Goal: Task Accomplishment & Management: Use online tool/utility

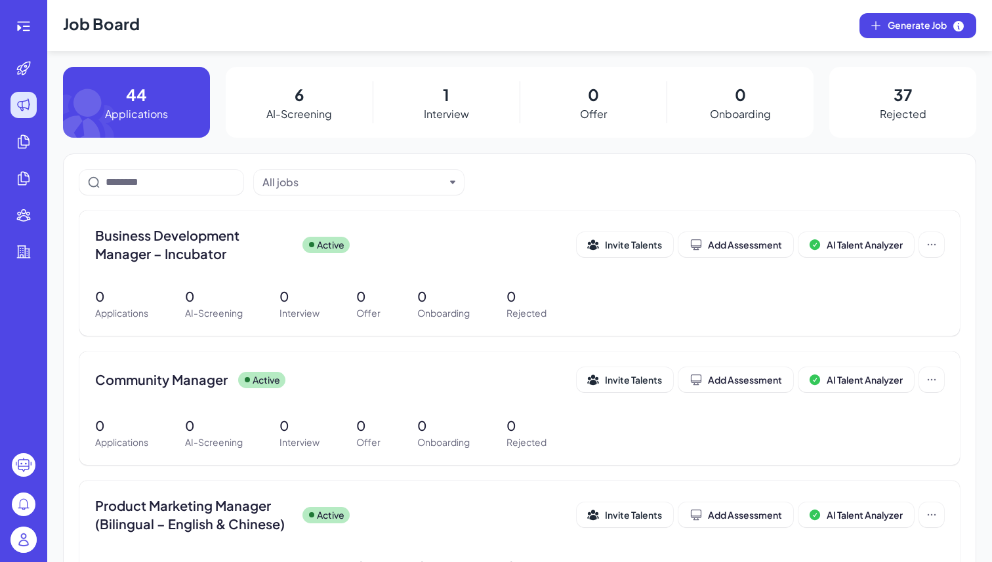
scroll to position [115, 0]
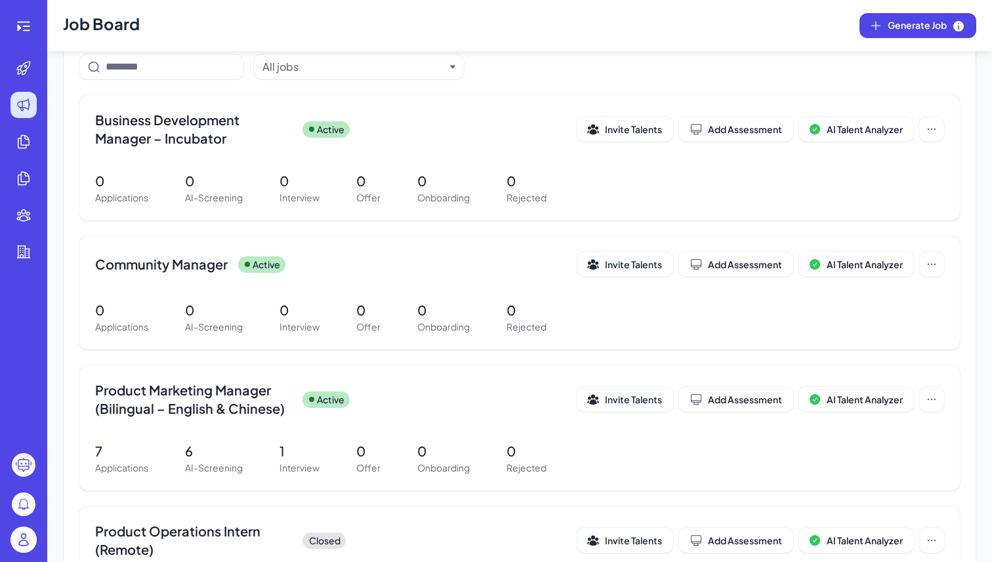
click at [26, 533] on img at bounding box center [23, 540] width 26 height 26
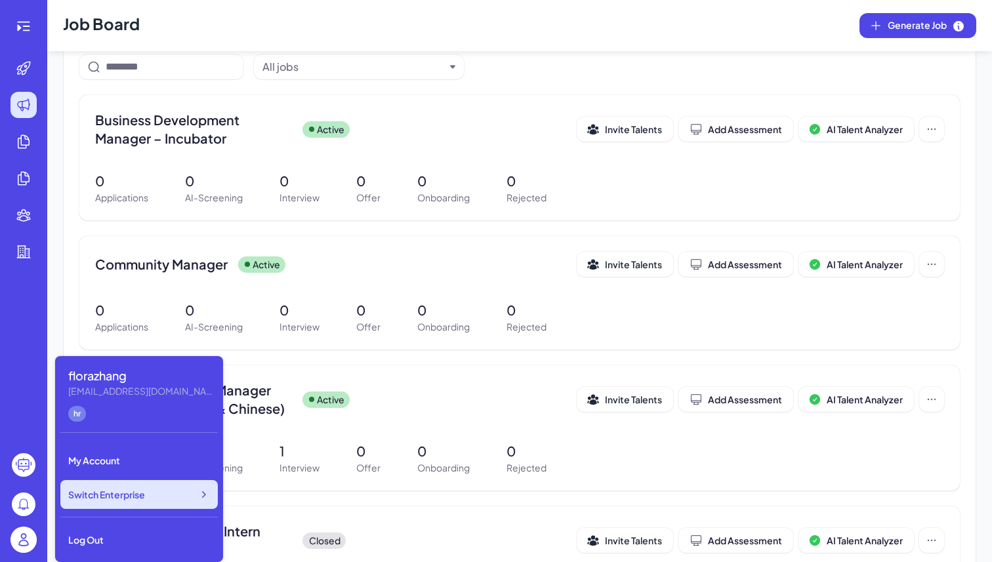
click at [157, 502] on div "Switch Enterprise" at bounding box center [138, 494] width 157 height 29
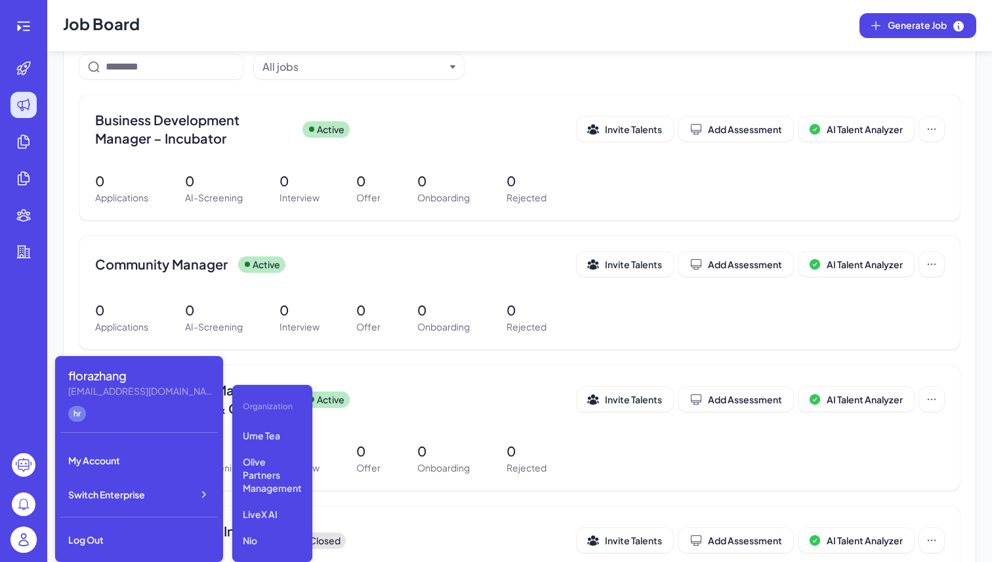
scroll to position [135, 0]
click at [271, 464] on p "Olive Partners Management" at bounding box center [273, 469] width 70 height 50
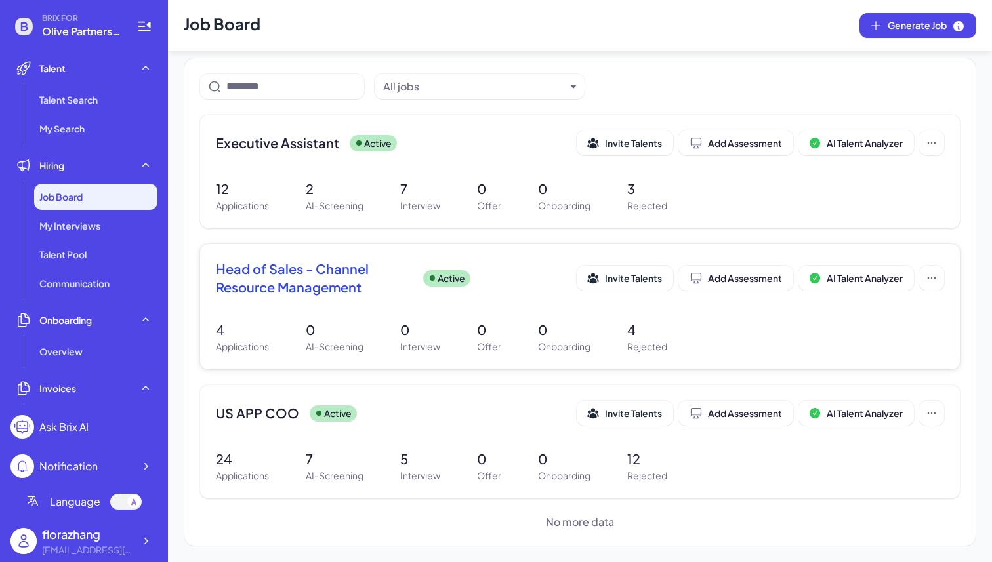
scroll to position [95, 0]
click at [276, 276] on span "Head of Sales - Channel Resource Management" at bounding box center [314, 279] width 197 height 37
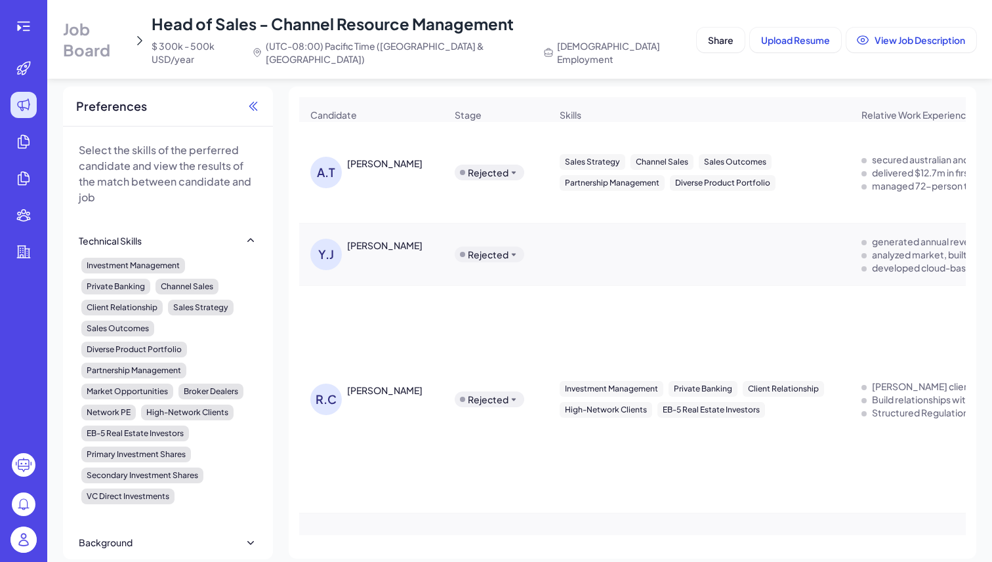
click at [253, 100] on icon at bounding box center [253, 106] width 13 height 13
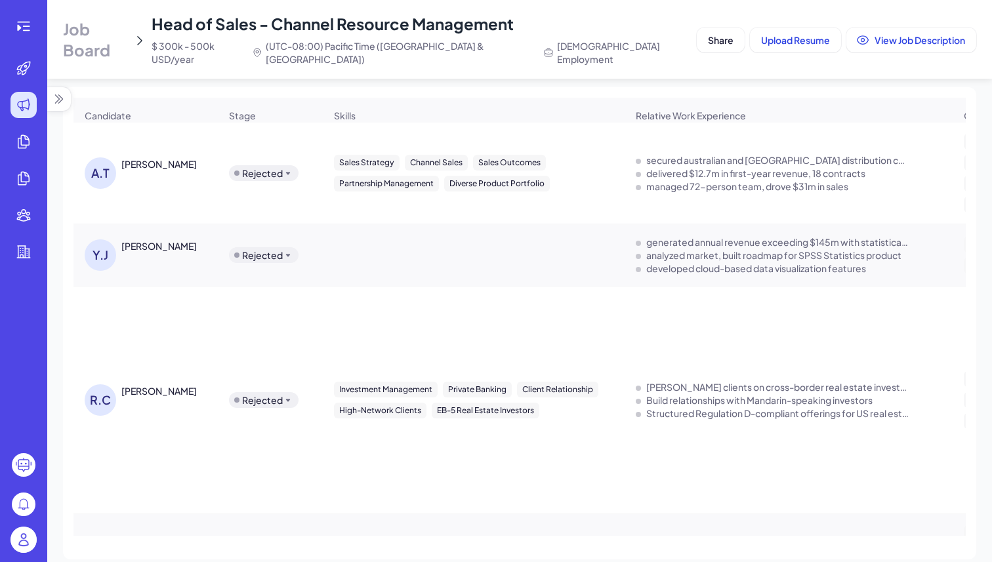
click at [114, 41] on span "Job Board" at bounding box center [95, 39] width 65 height 42
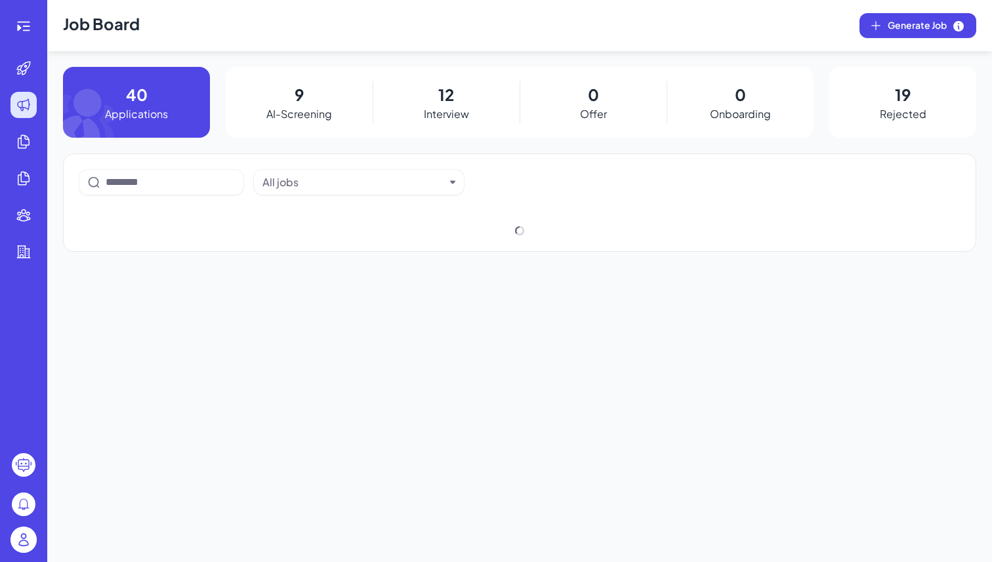
click at [114, 41] on h1 "Job Board" at bounding box center [101, 25] width 77 height 51
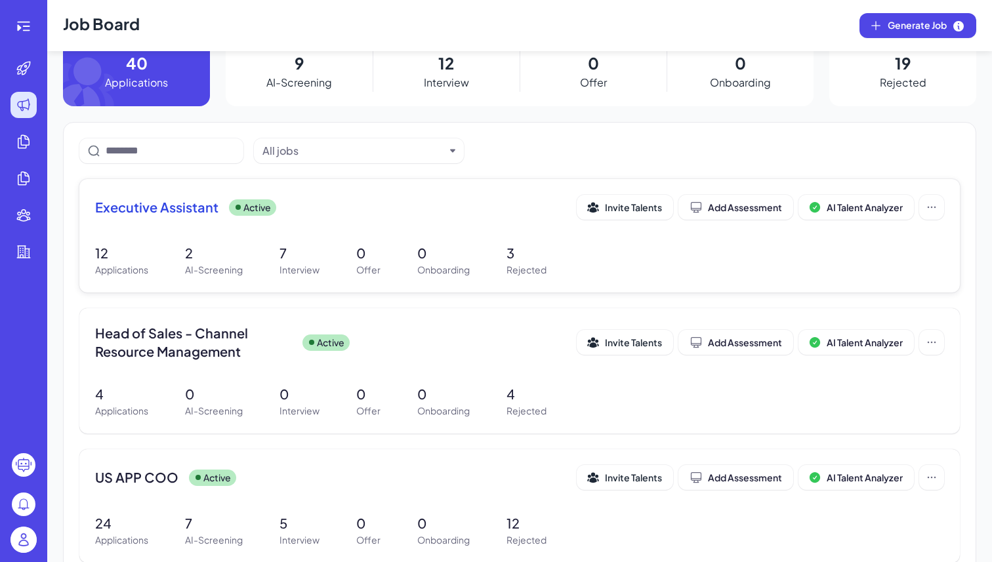
scroll to position [26, 0]
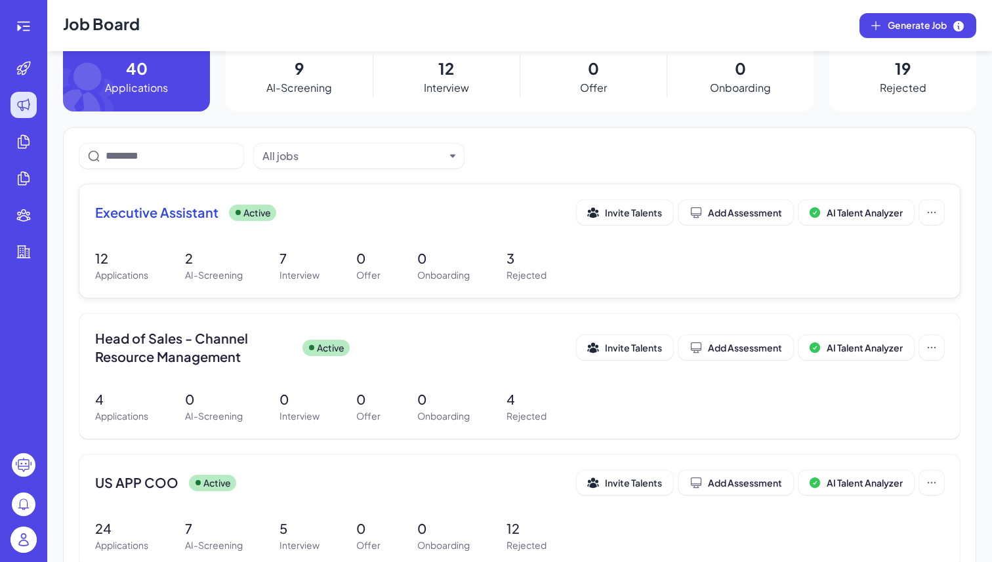
click at [236, 245] on div "Executive Assistant Active Invite Talents Add Assessment AI Talent Analyzer 12 …" at bounding box center [519, 241] width 881 height 114
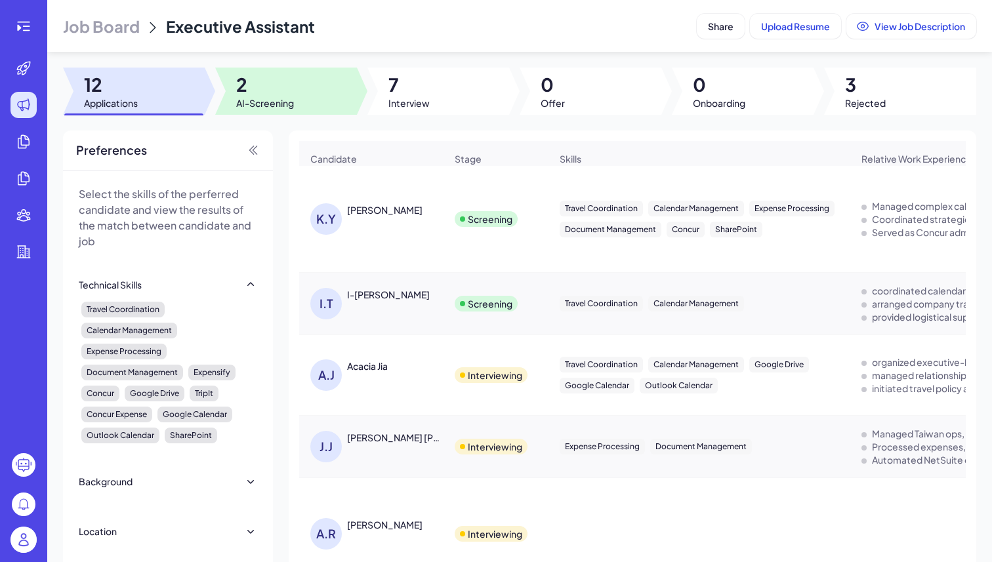
click at [320, 92] on div at bounding box center [286, 91] width 142 height 47
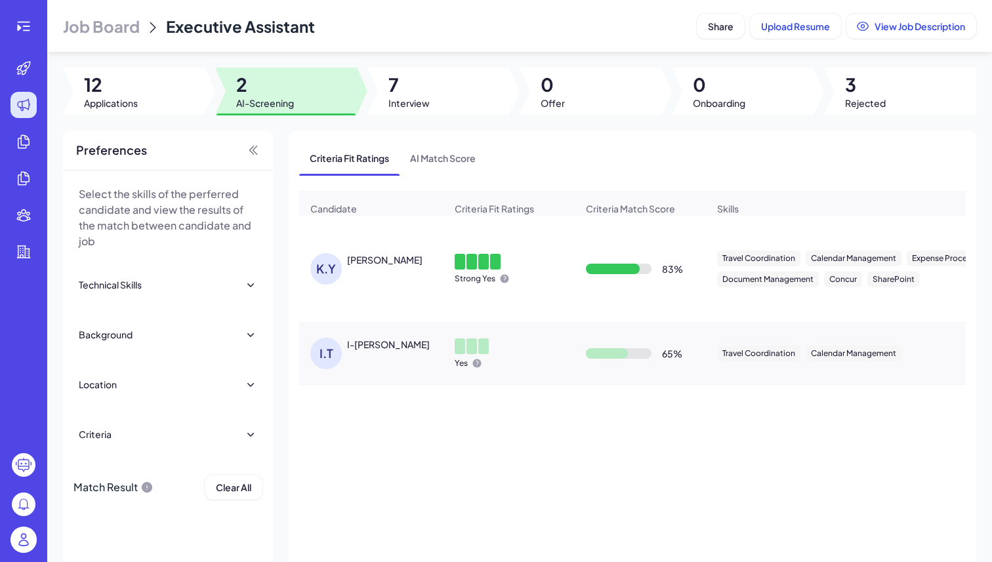
click at [150, 96] on div at bounding box center [134, 91] width 142 height 47
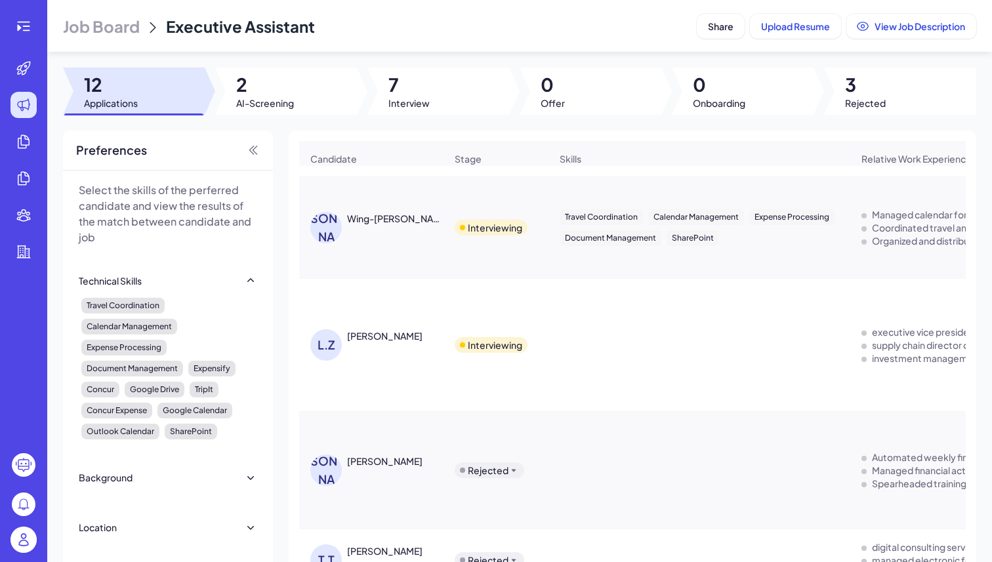
scroll to position [775, 0]
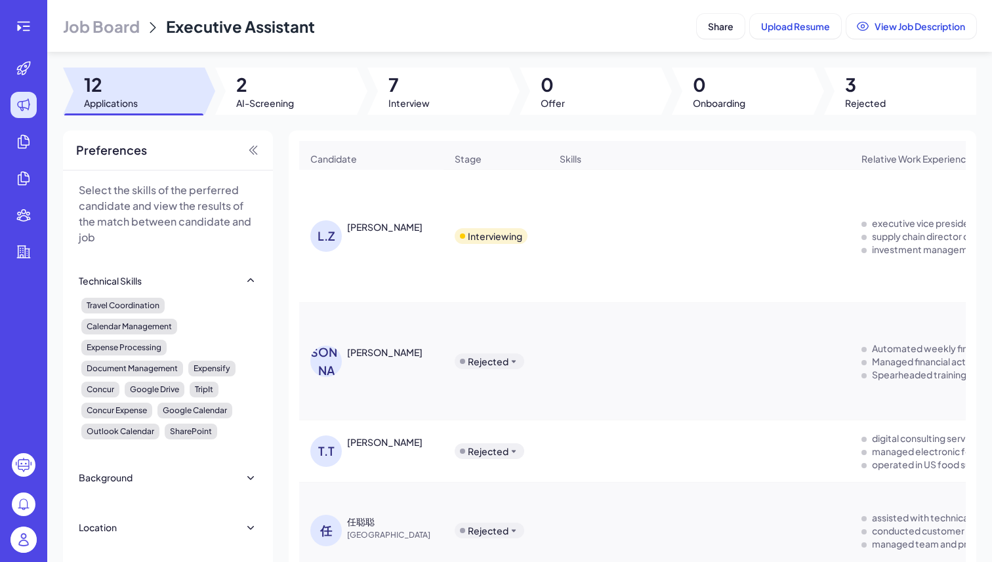
click at [92, 23] on span "Job Board" at bounding box center [101, 26] width 77 height 21
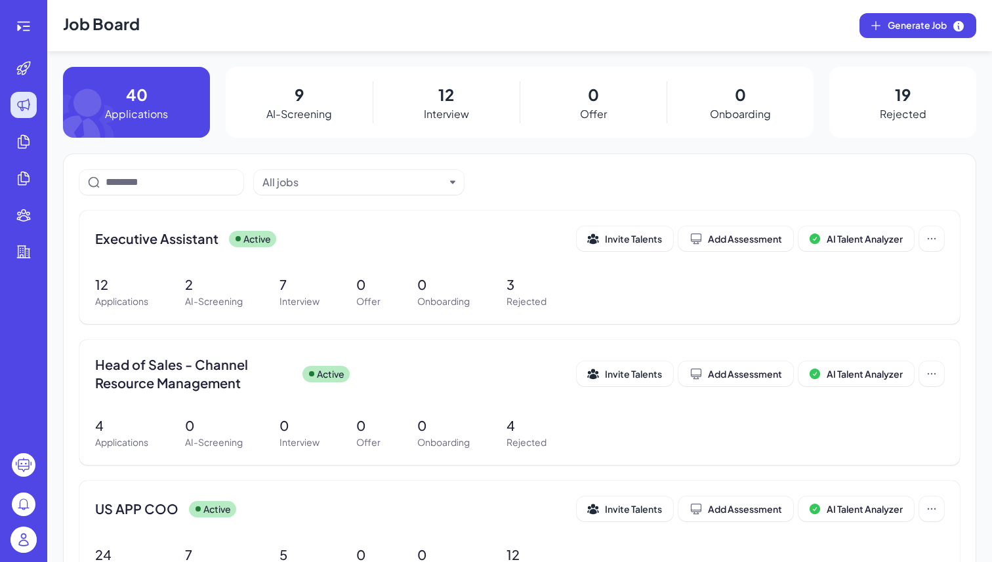
scroll to position [96, 0]
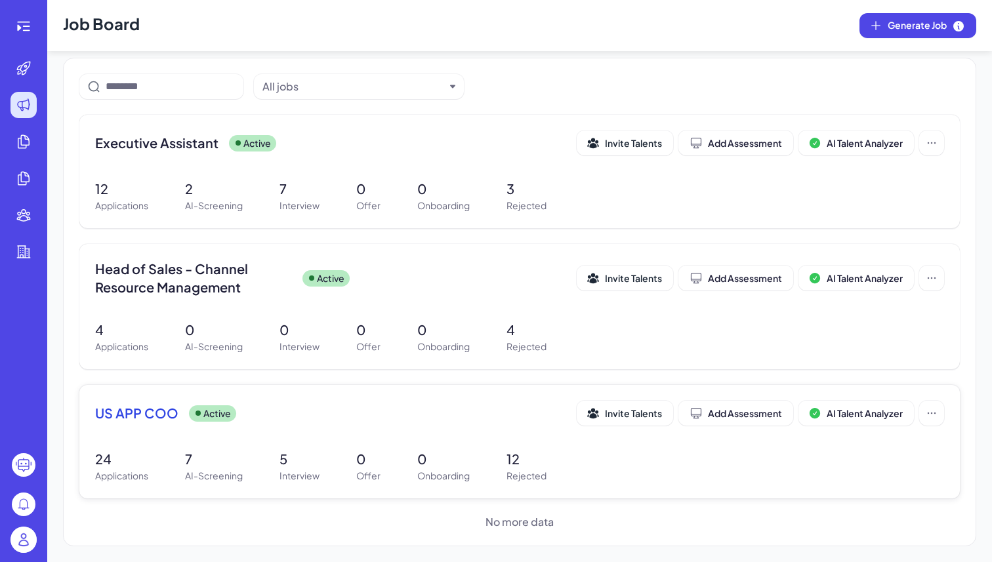
click at [117, 459] on p "24" at bounding box center [121, 460] width 53 height 20
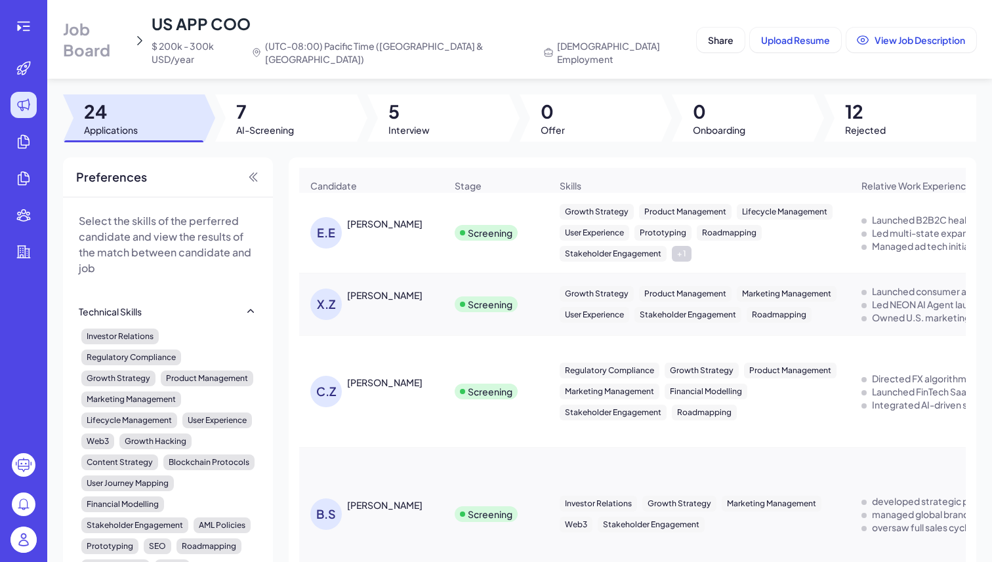
click at [340, 157] on div "Candidate Stage Skills Relative Work Experience Other Skills Background Highlig…" at bounding box center [633, 393] width 688 height 472
click at [329, 112] on div at bounding box center [286, 117] width 142 height 47
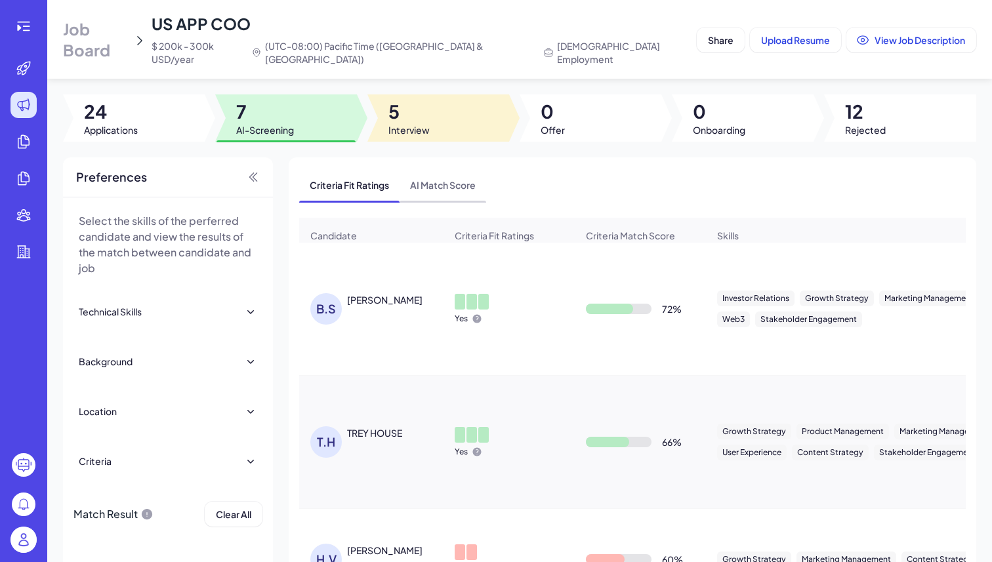
click at [441, 99] on div at bounding box center [438, 117] width 142 height 47
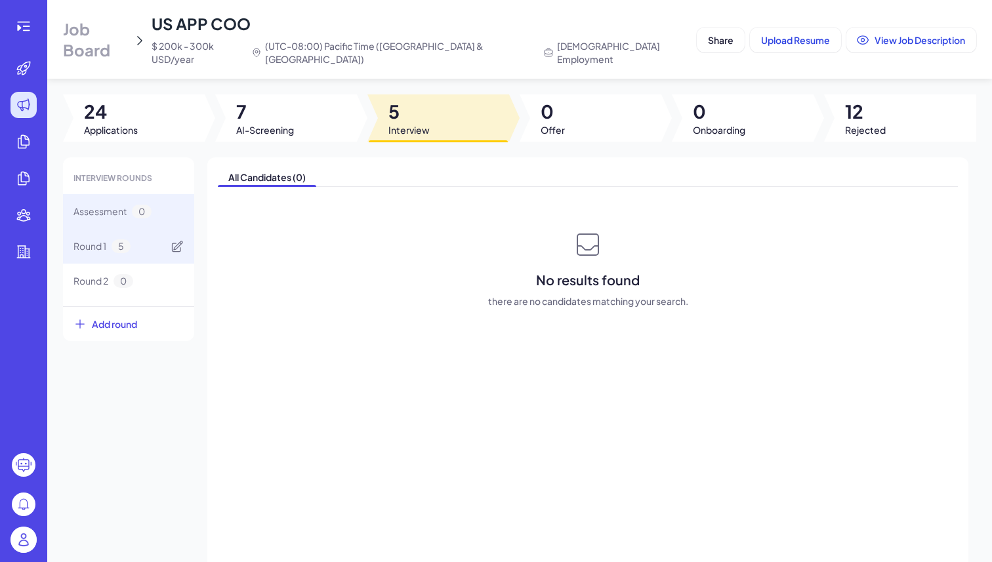
click at [150, 233] on div "Round 1 5" at bounding box center [128, 246] width 131 height 35
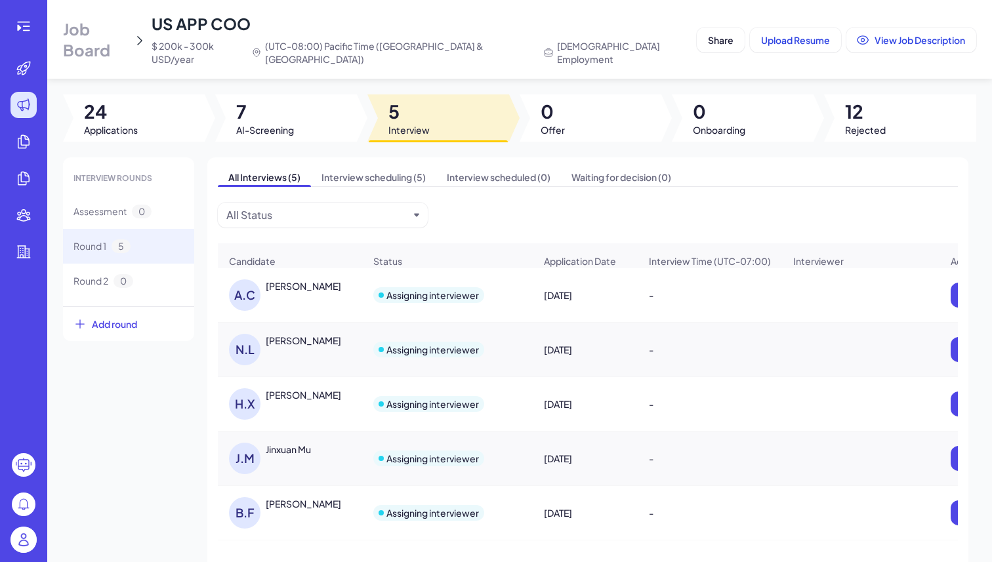
scroll to position [70, 0]
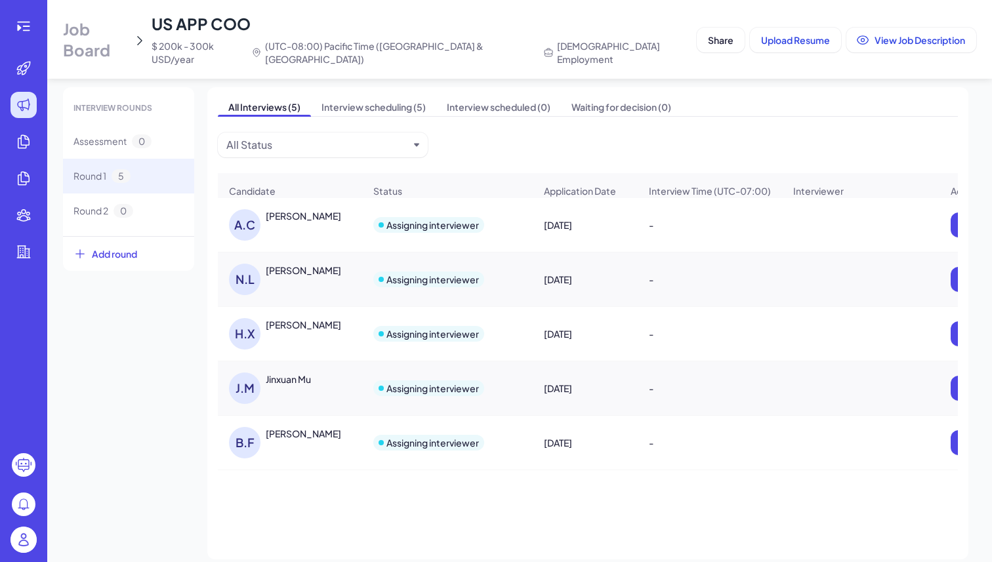
click at [117, 43] on div "Job Board US APP COO $ 200k - 300k USD/year (UTC-08:00) Pacific Time (US & Cana…" at bounding box center [377, 39] width 629 height 52
click at [117, 33] on span "Job Board" at bounding box center [95, 39] width 65 height 42
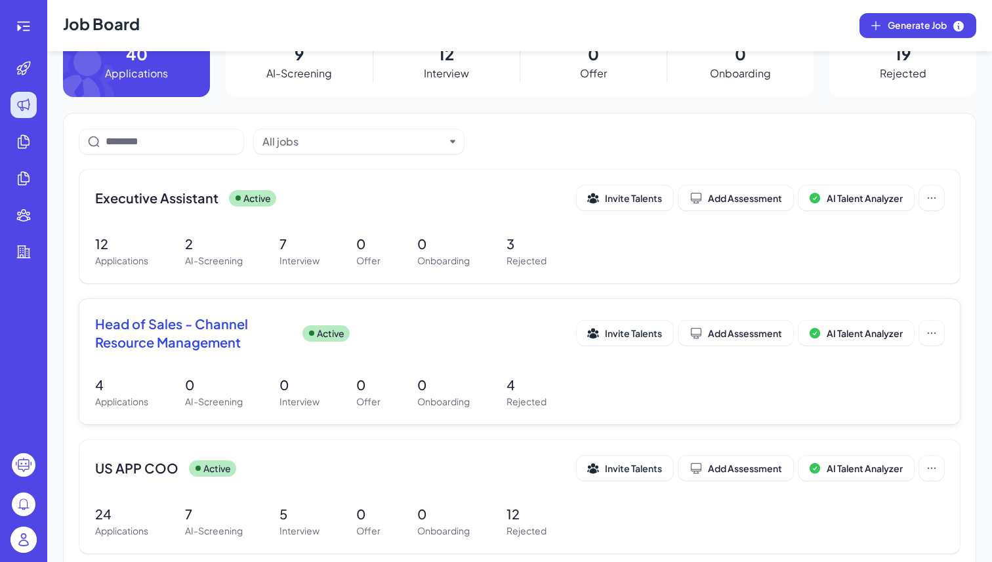
scroll to position [57, 0]
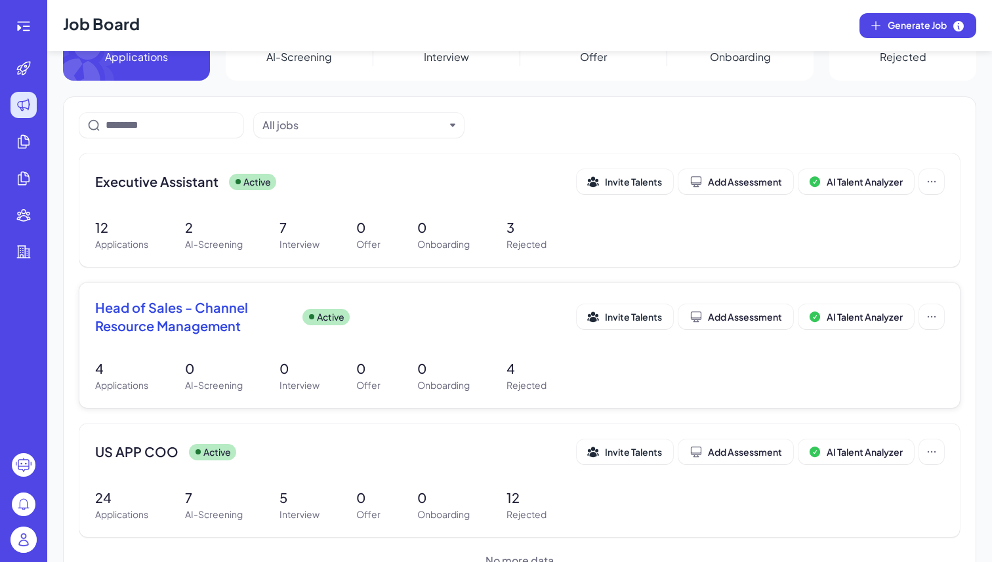
click at [249, 344] on div "Head of Sales - Channel Resource Management Active Invite Talents Add Assessmen…" at bounding box center [519, 345] width 881 height 125
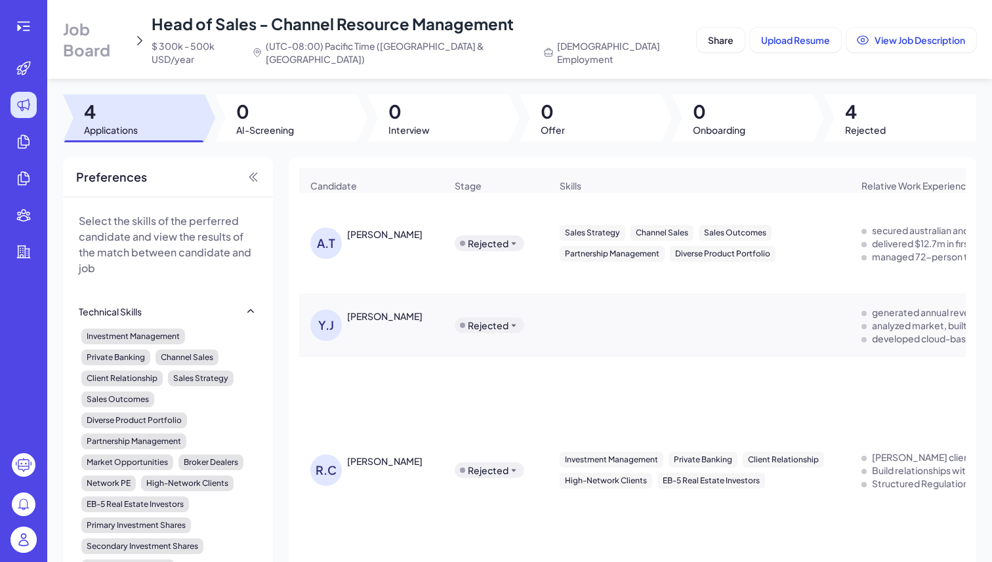
click at [357, 119] on div at bounding box center [362, 117] width 10 height 47
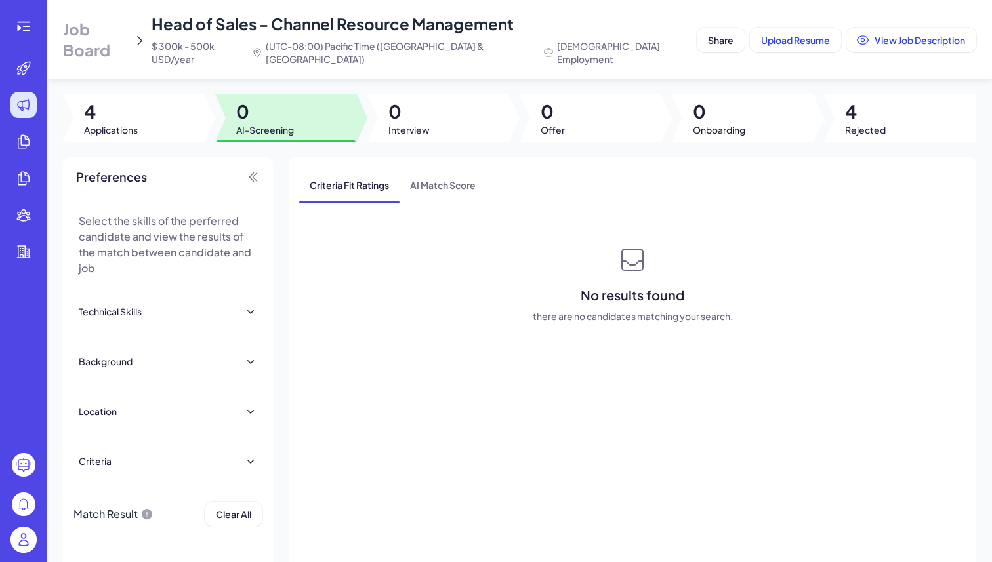
click at [409, 104] on span "0" at bounding box center [408, 112] width 41 height 24
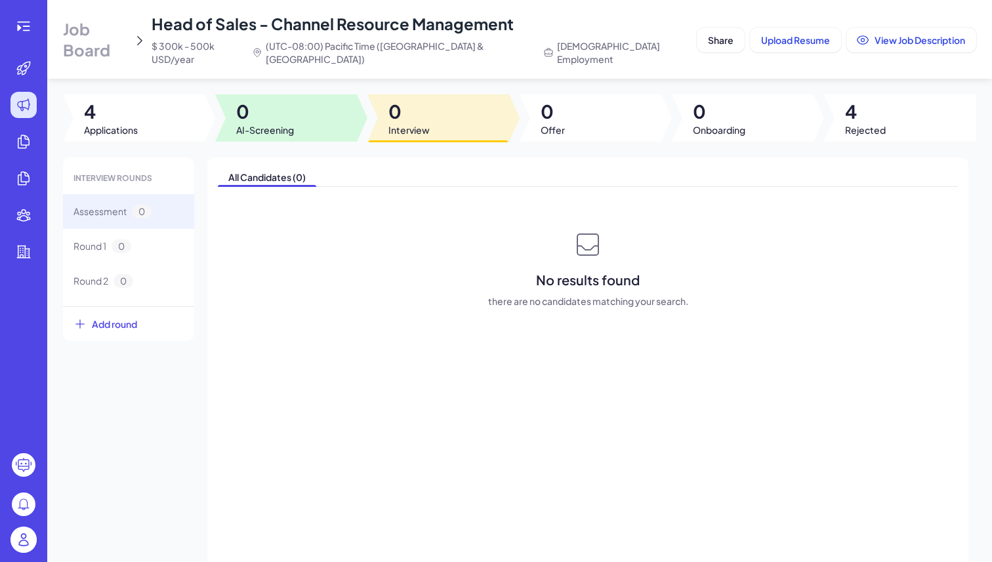
click at [280, 100] on span "0" at bounding box center [265, 112] width 58 height 24
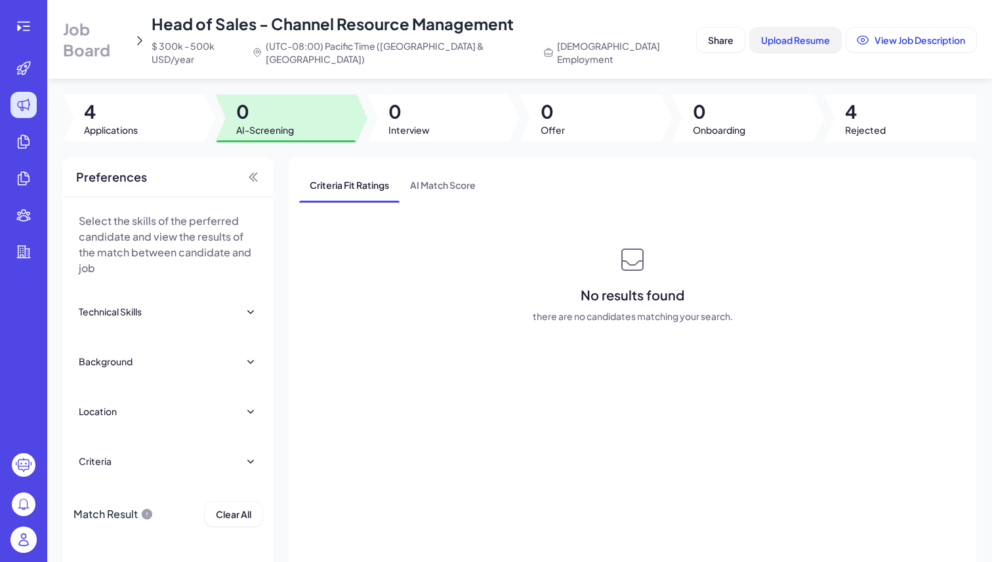
click at [781, 34] on span "Upload Resume" at bounding box center [795, 40] width 69 height 12
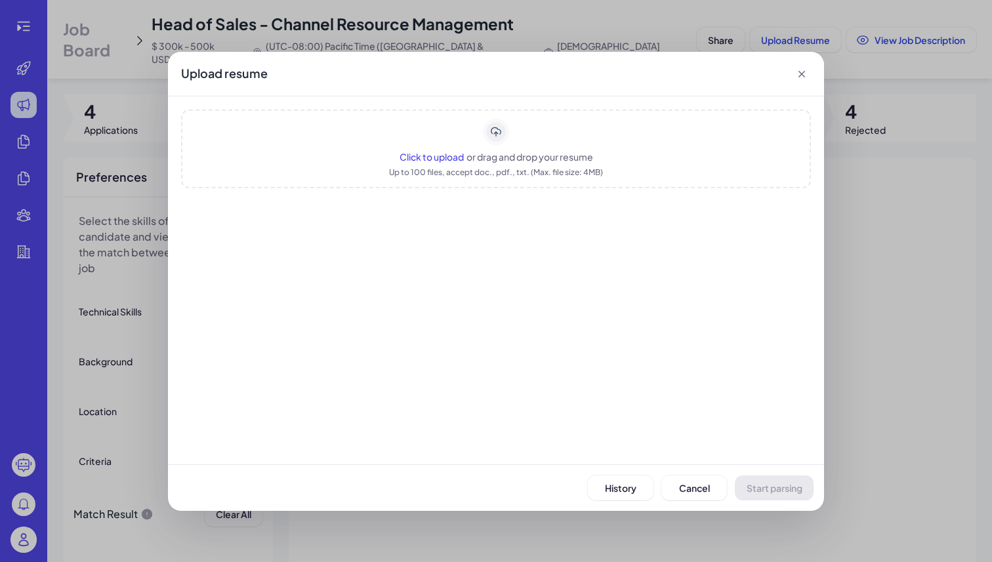
click at [444, 171] on div "Up to 100 files, accept doc., pdf., txt. (Max. file size: 4MB)" at bounding box center [496, 172] width 214 height 13
click at [777, 483] on span "Start parsing" at bounding box center [775, 488] width 56 height 12
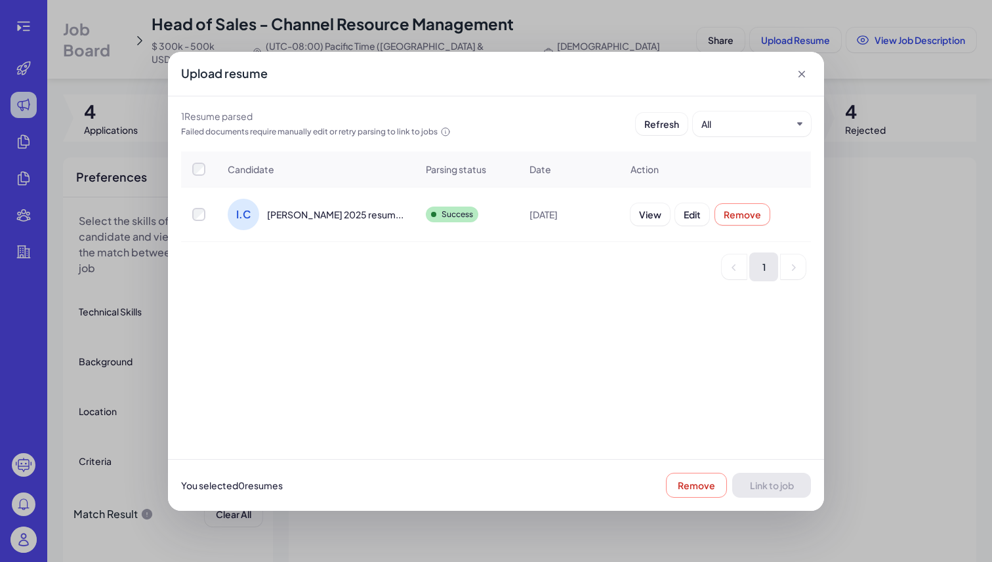
click at [268, 238] on div "I.C Ivy Chang 2025 resum..." at bounding box center [315, 214] width 197 height 52
click at [215, 211] on div at bounding box center [199, 214] width 34 height 13
click at [785, 493] on button "Link to job" at bounding box center [771, 485] width 79 height 25
click at [888, 400] on div "Upload resume 1 Resume parsed Failed documents require manually edit or retry p…" at bounding box center [496, 281] width 992 height 562
click at [795, 71] on div "Upload resume" at bounding box center [496, 74] width 656 height 45
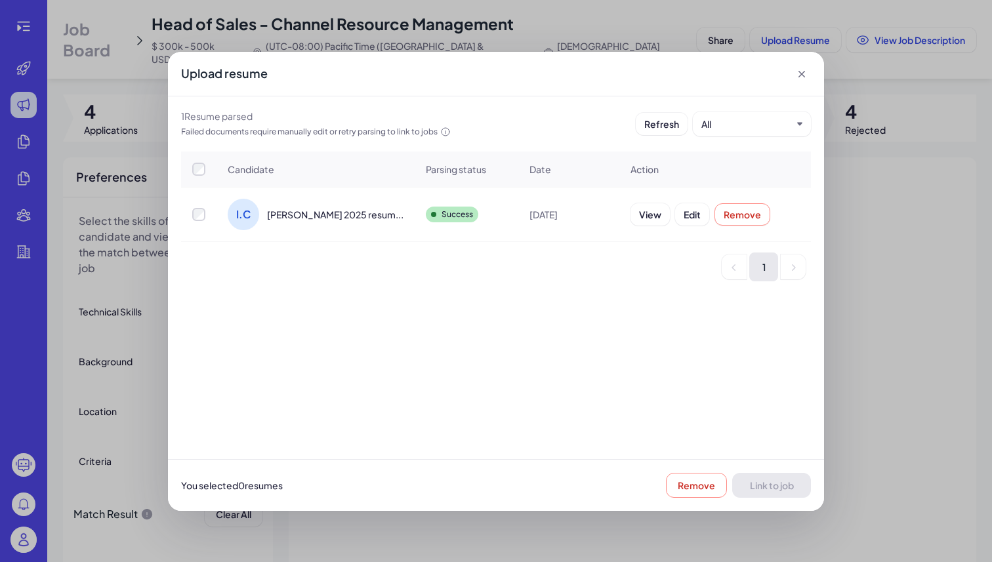
click at [801, 73] on icon at bounding box center [802, 74] width 7 height 7
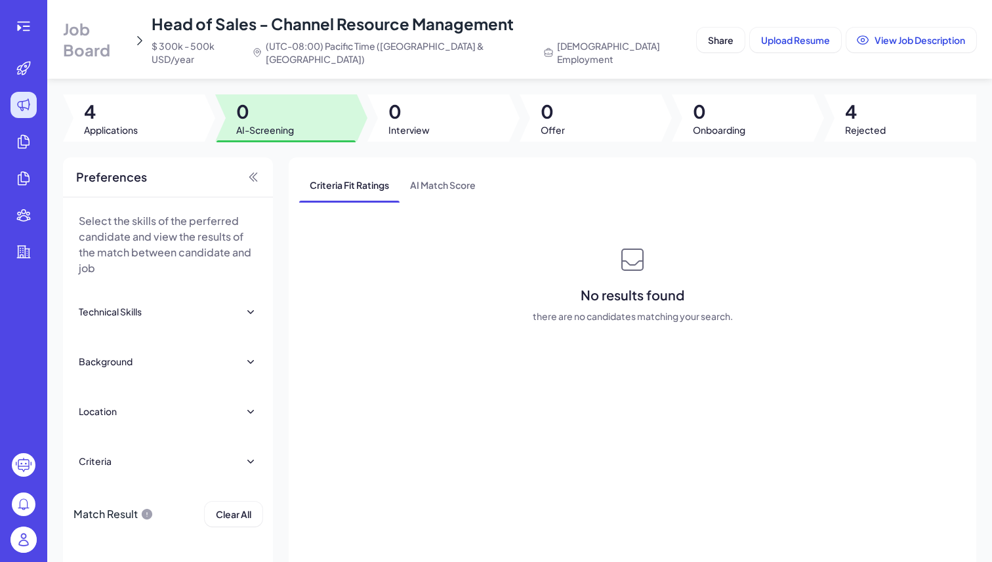
click at [400, 100] on span "0" at bounding box center [408, 112] width 41 height 24
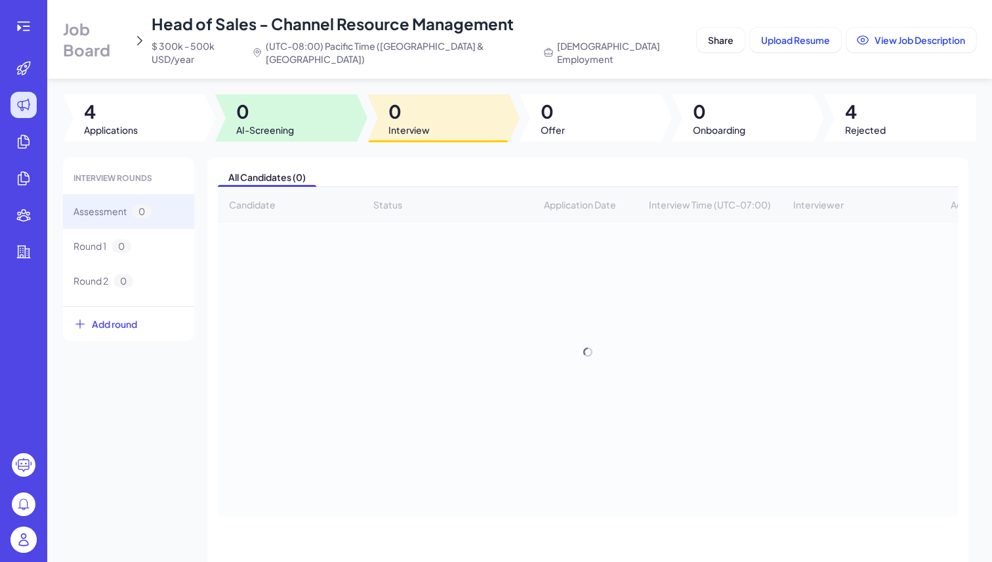
click at [257, 100] on span "0" at bounding box center [265, 112] width 58 height 24
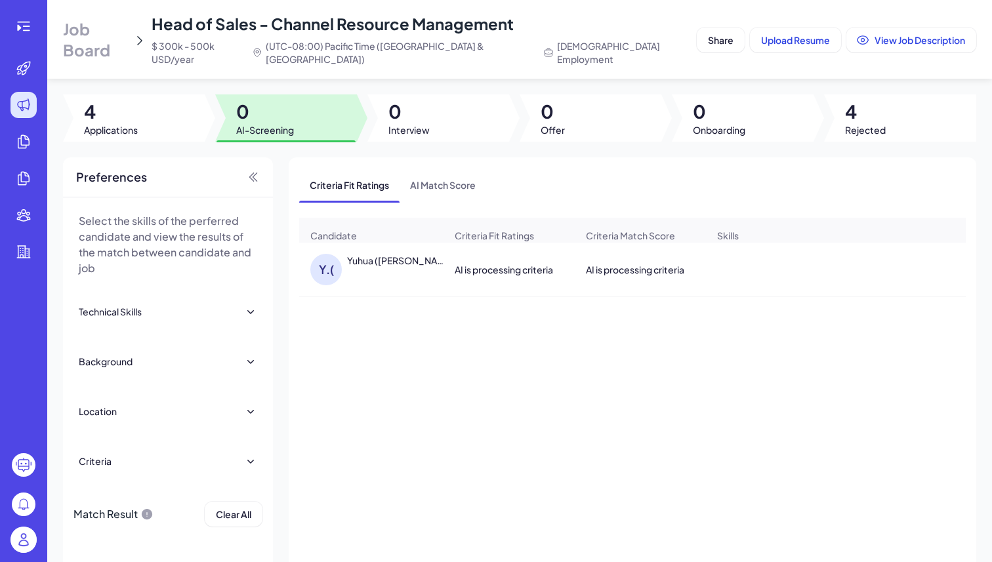
click at [403, 267] on div "Y.( Yuhua (Ivy) Chang" at bounding box center [377, 269] width 135 height 31
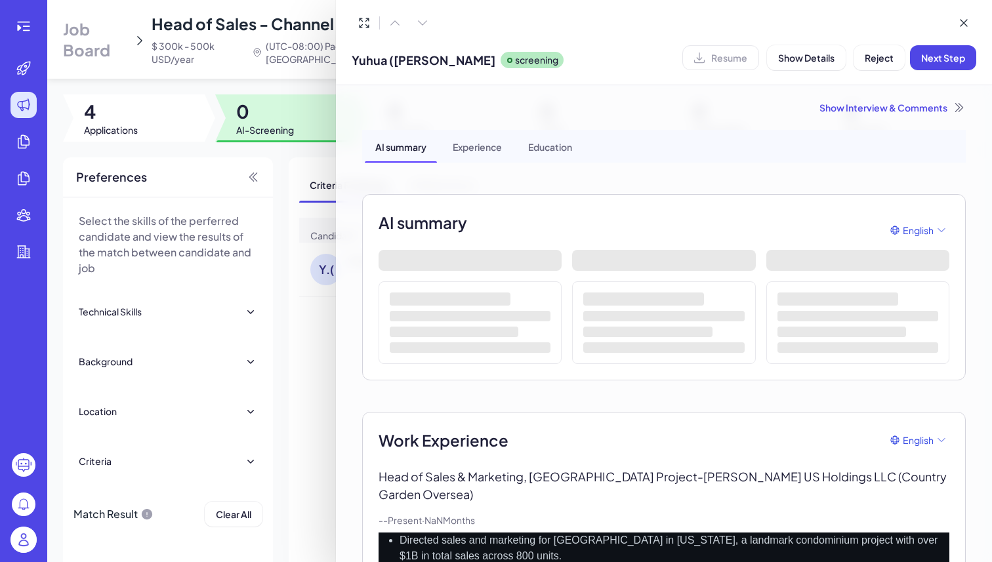
click at [858, 110] on div "Show Interview & Comments" at bounding box center [664, 107] width 604 height 13
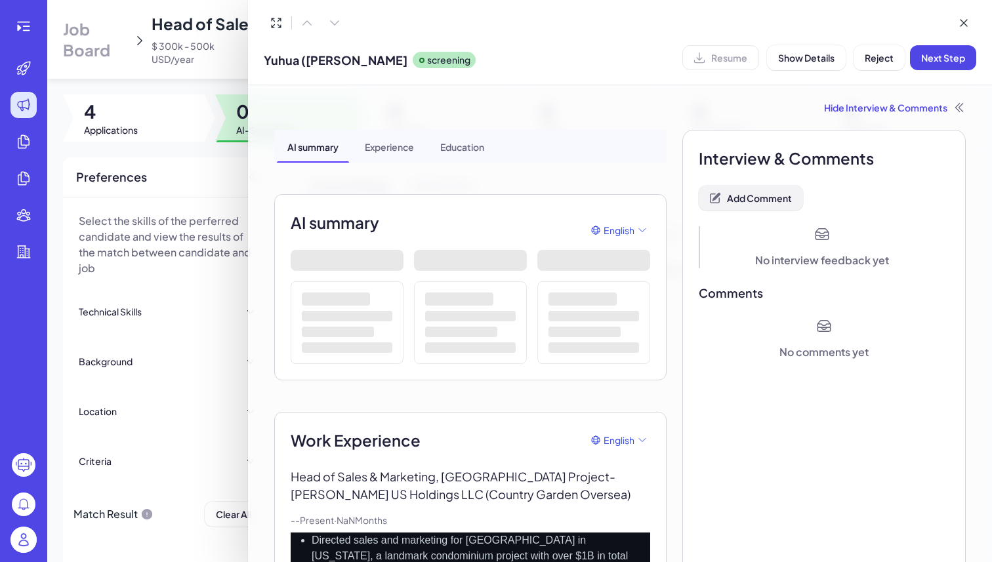
click at [780, 192] on span "Add Comment" at bounding box center [759, 198] width 65 height 12
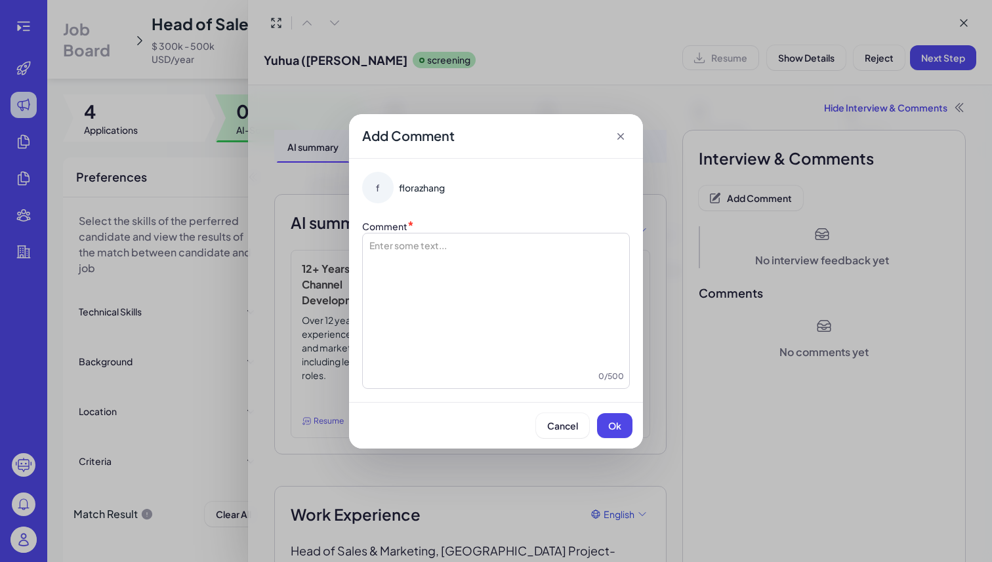
click at [501, 261] on div at bounding box center [496, 304] width 256 height 131
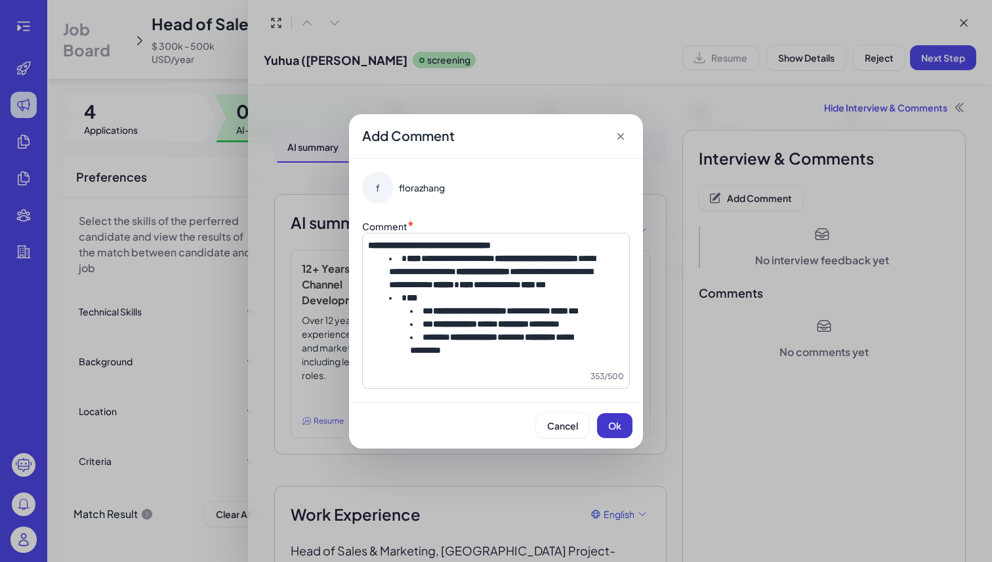
click at [613, 438] on button "Ok" at bounding box center [614, 425] width 35 height 25
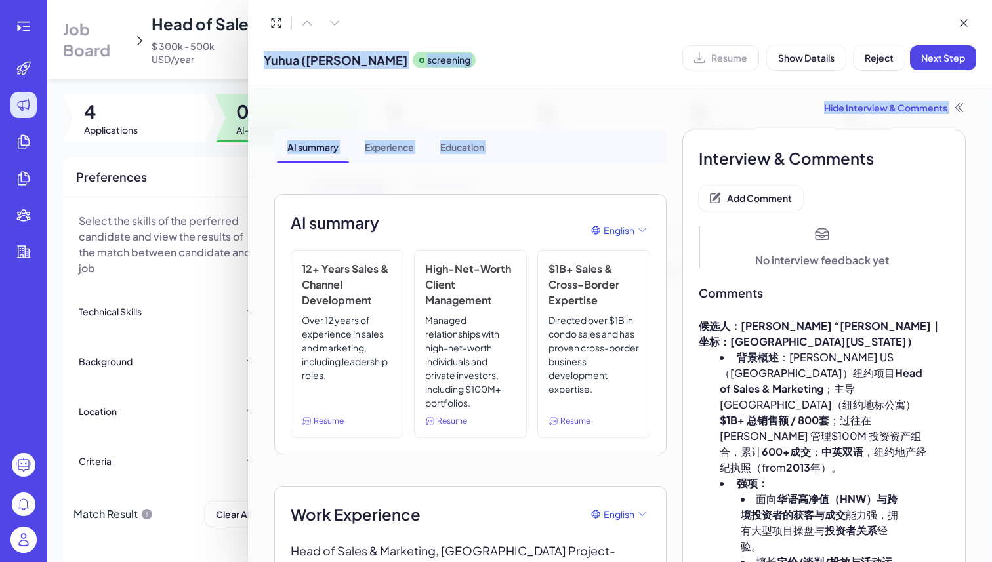
drag, startPoint x: 248, startPoint y: 185, endPoint x: 208, endPoint y: 161, distance: 46.5
click at [209, 162] on div "Yuhua (Ivy) Chang screening Resume Show Details Reject Next Step Hide Interview…" at bounding box center [496, 281] width 992 height 562
click at [208, 161] on div at bounding box center [496, 281] width 992 height 562
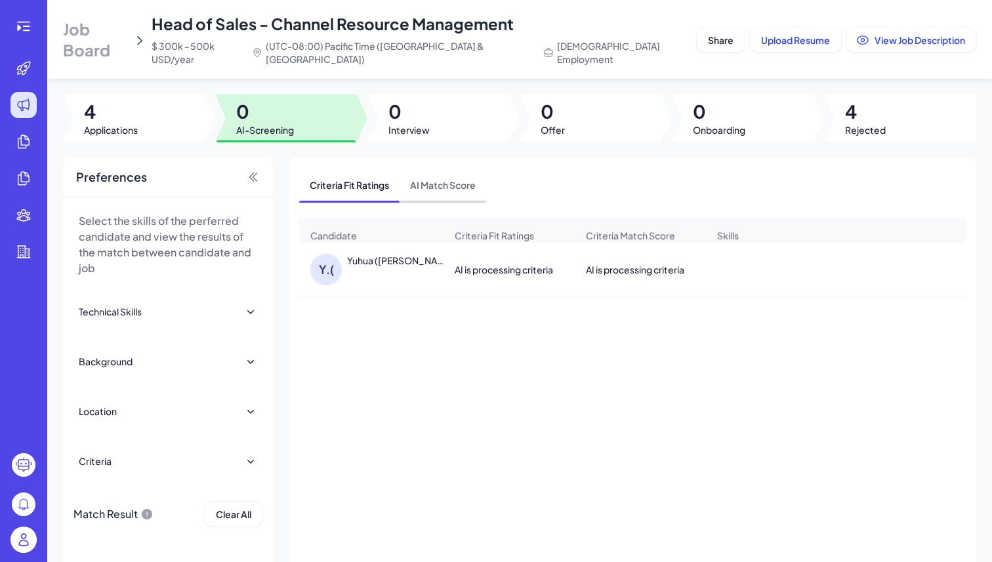
click at [445, 168] on span "AI Match Score" at bounding box center [443, 185] width 87 height 34
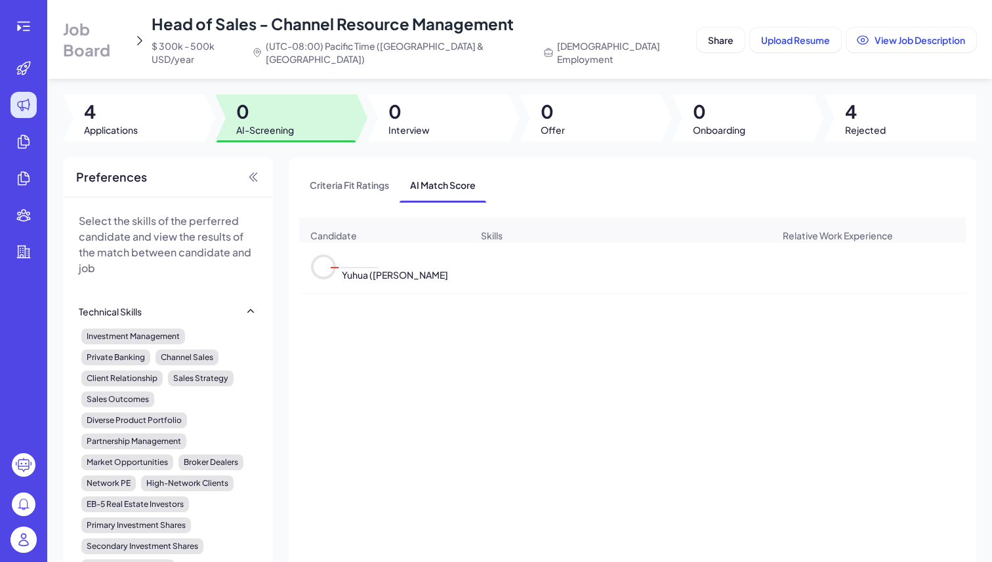
click at [392, 254] on div "Yuhua (Ivy) Chang" at bounding box center [393, 268] width 112 height 28
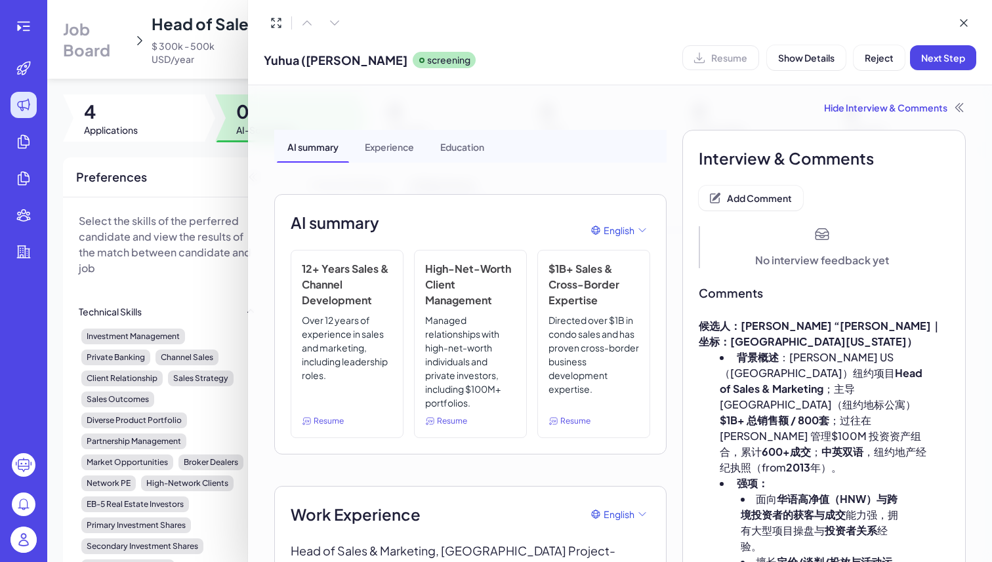
click at [196, 157] on div at bounding box center [496, 281] width 992 height 562
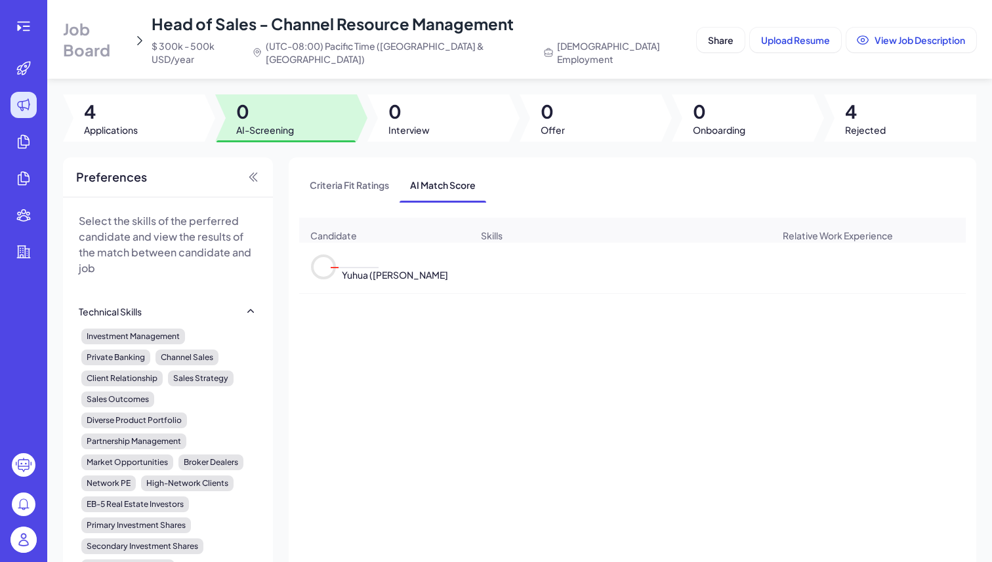
click at [268, 123] on div at bounding box center [286, 117] width 142 height 47
